Goal: Task Accomplishment & Management: Use online tool/utility

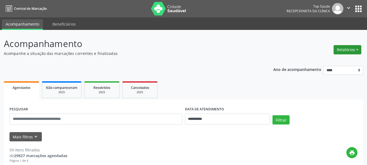
click at [347, 50] on button "Relatórios" at bounding box center [347, 49] width 28 height 9
click at [323, 62] on link "Agendamentos" at bounding box center [332, 62] width 58 height 8
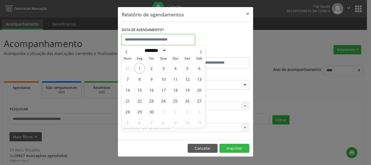
click at [187, 40] on input "text" at bounding box center [158, 39] width 73 height 11
click at [175, 81] on span "11" at bounding box center [175, 79] width 11 height 11
type input "**********"
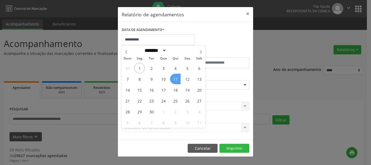
click at [175, 81] on span "11" at bounding box center [175, 79] width 11 height 11
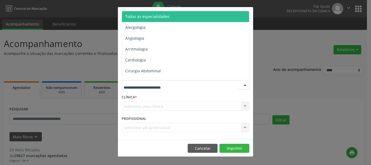
click at [167, 17] on span "Todas as especialidades" at bounding box center [147, 16] width 44 height 5
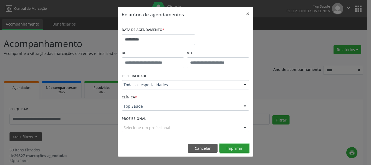
click at [238, 150] on button "Imprimir" at bounding box center [234, 148] width 30 height 9
click at [248, 12] on button "×" at bounding box center [247, 13] width 11 height 13
